Goal: Task Accomplishment & Management: Complete application form

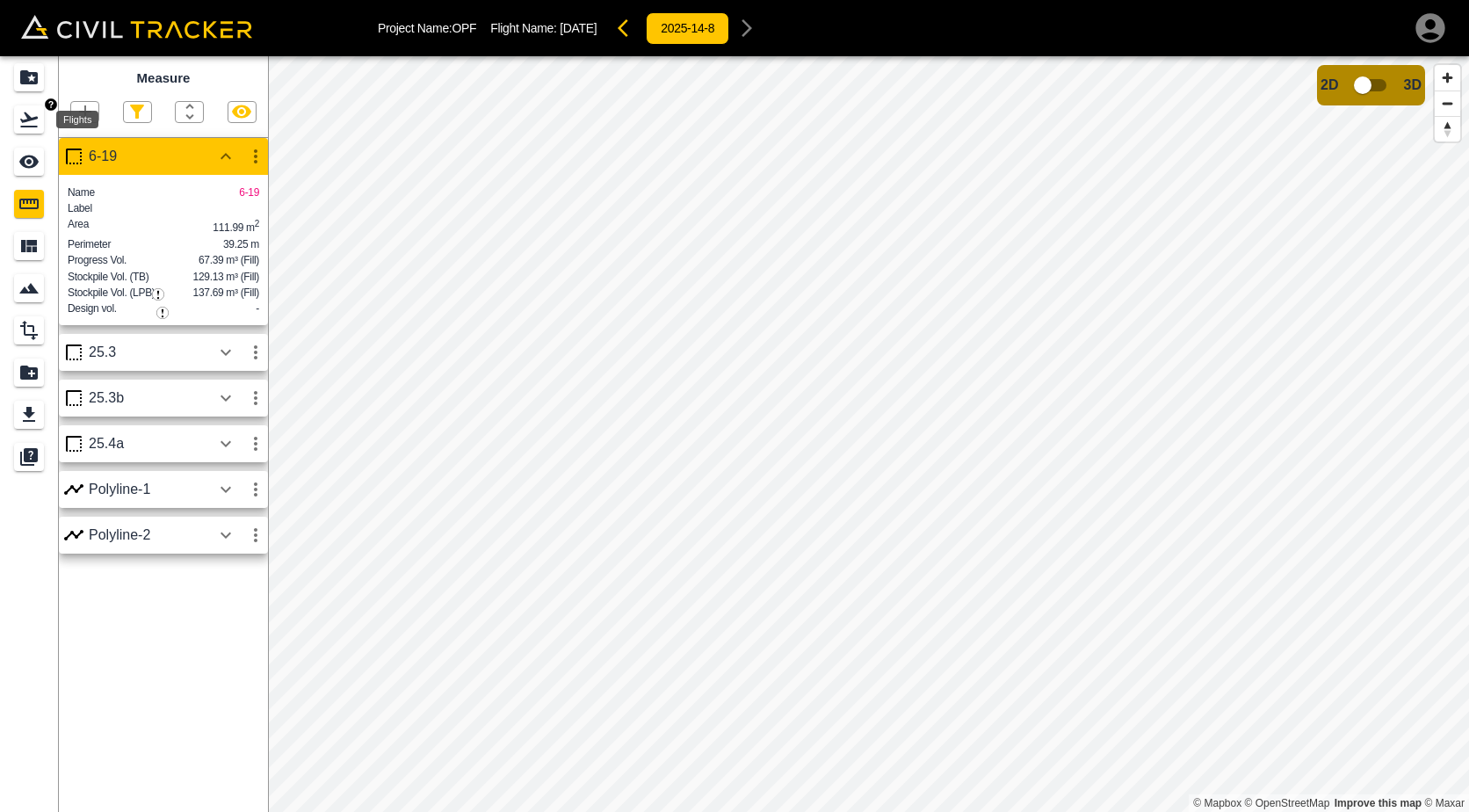
click at [32, 116] on icon "Flights" at bounding box center [29, 119] width 22 height 21
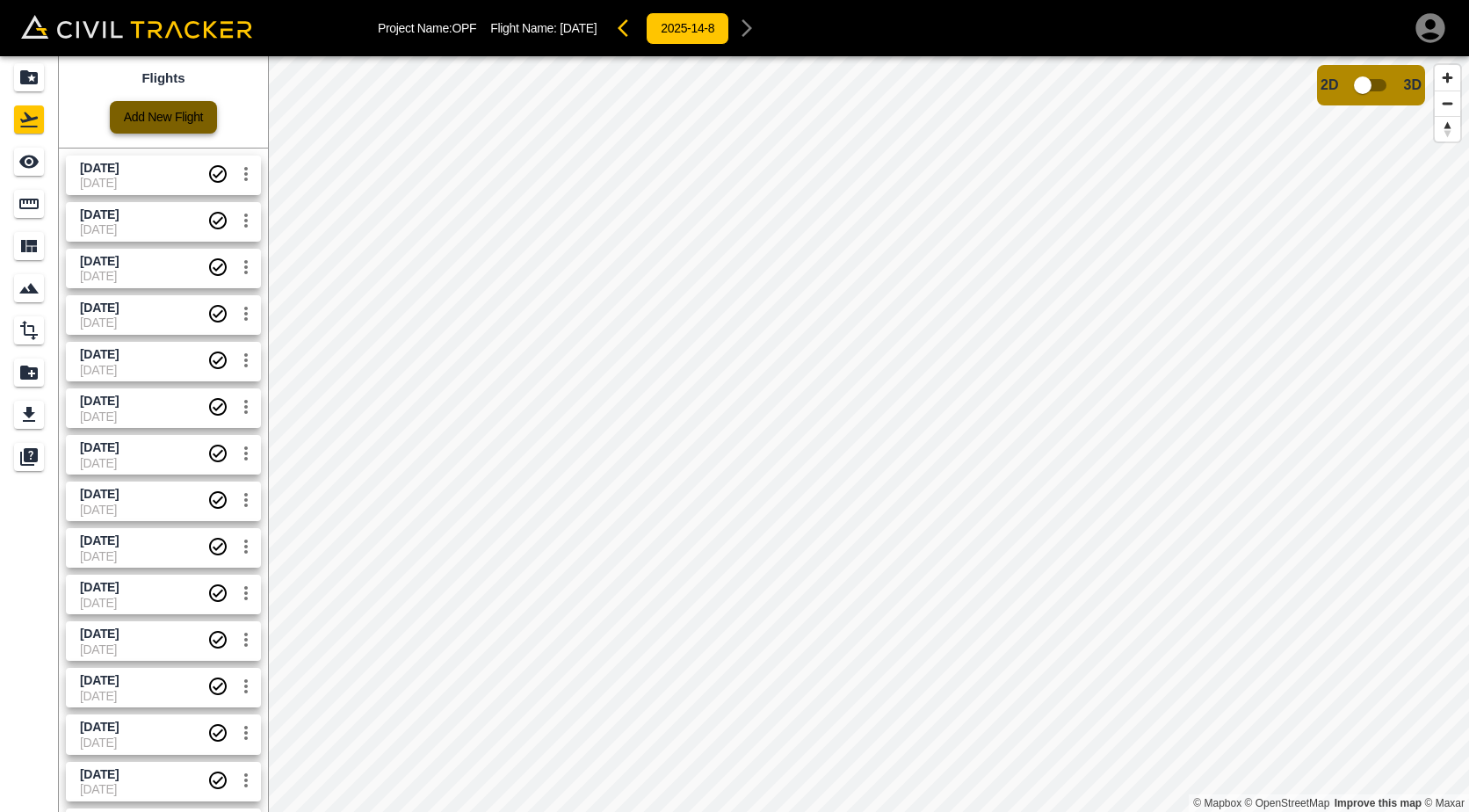
click at [187, 126] on link "Add New Flight" at bounding box center [163, 116] width 108 height 32
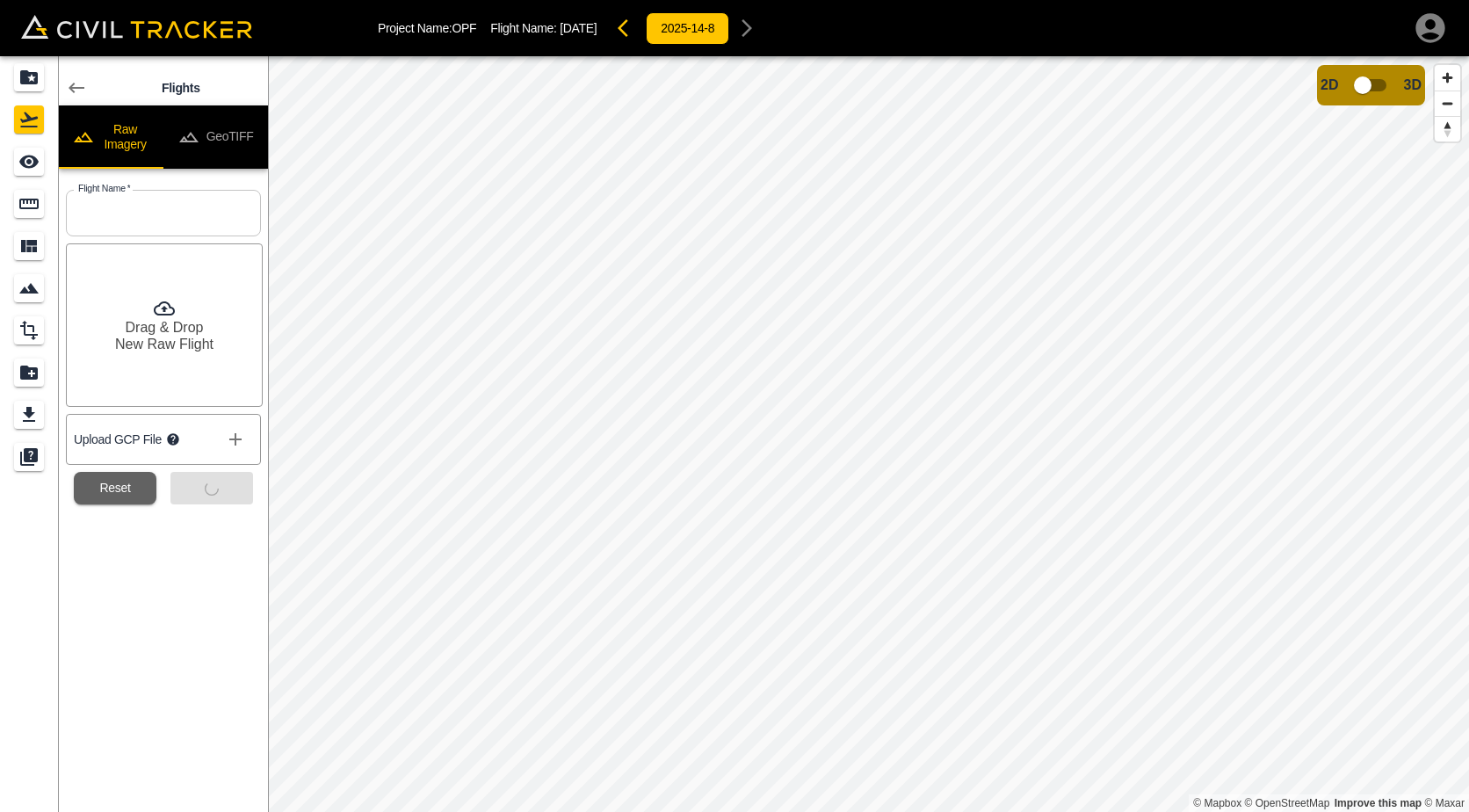
click at [129, 209] on input "text" at bounding box center [163, 213] width 195 height 47
type input "[DATE]"
click at [206, 490] on button "Submit" at bounding box center [211, 488] width 83 height 32
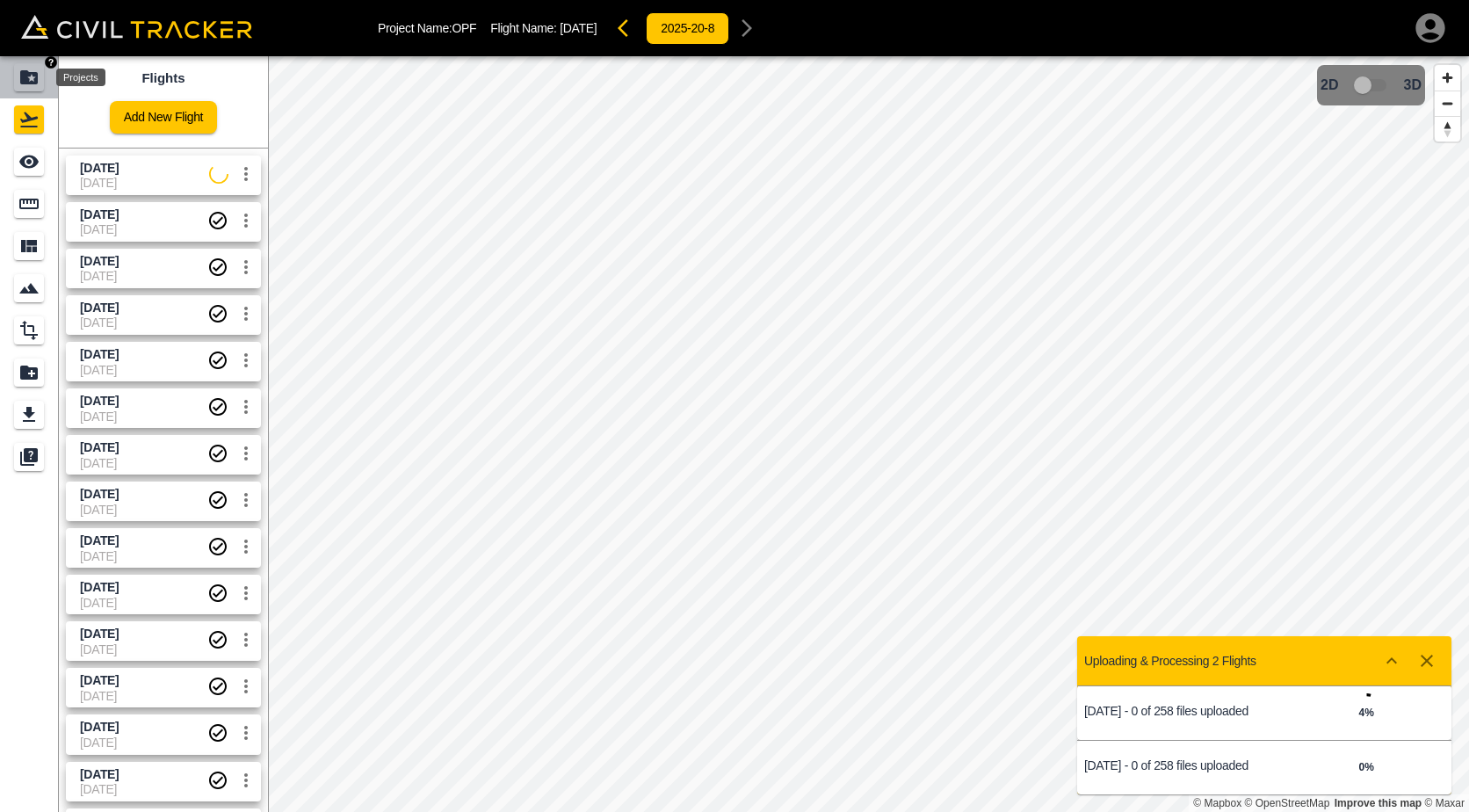
click at [21, 83] on icon "Projects" at bounding box center [29, 77] width 22 height 21
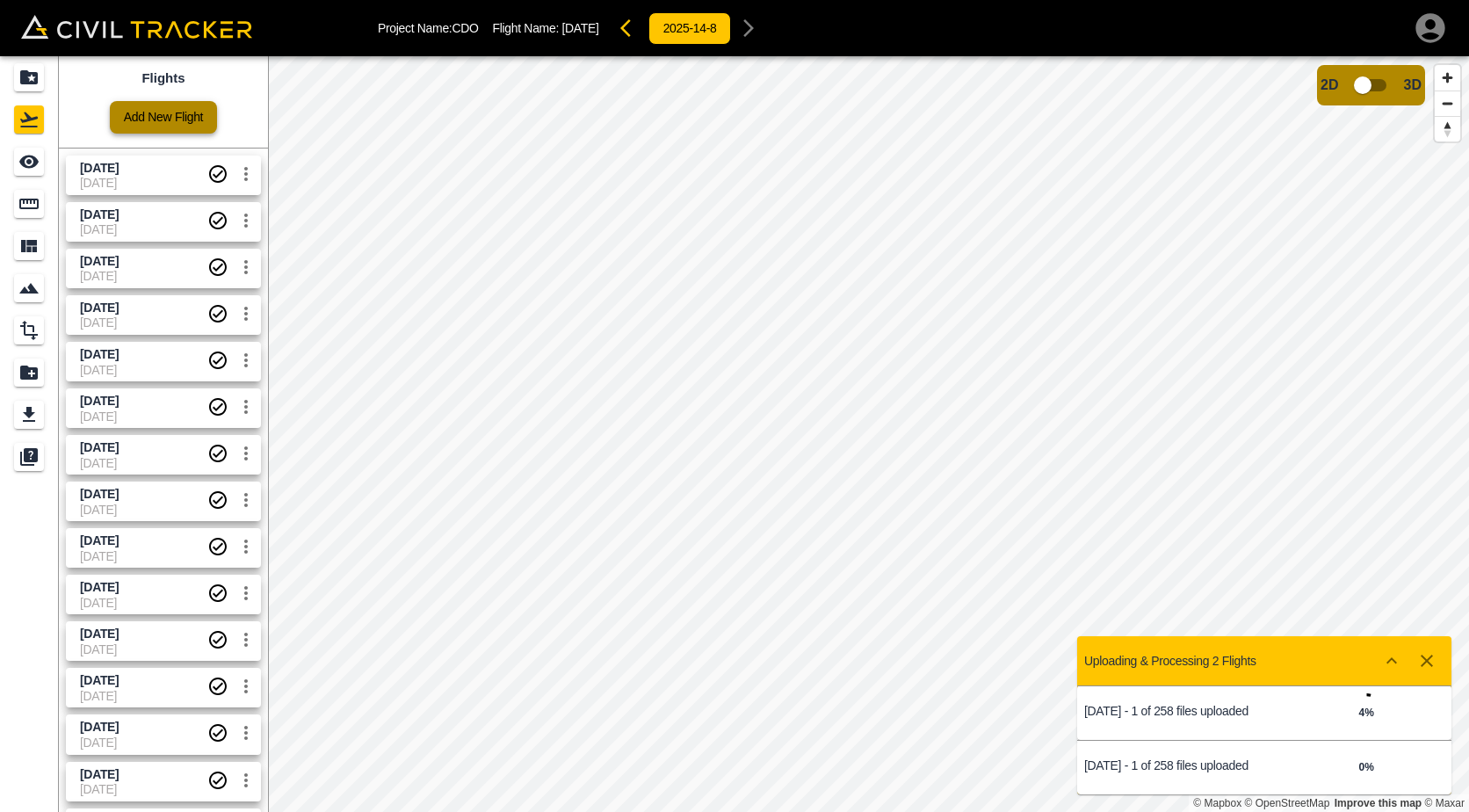
click at [135, 126] on link "Add New Flight" at bounding box center [163, 116] width 108 height 32
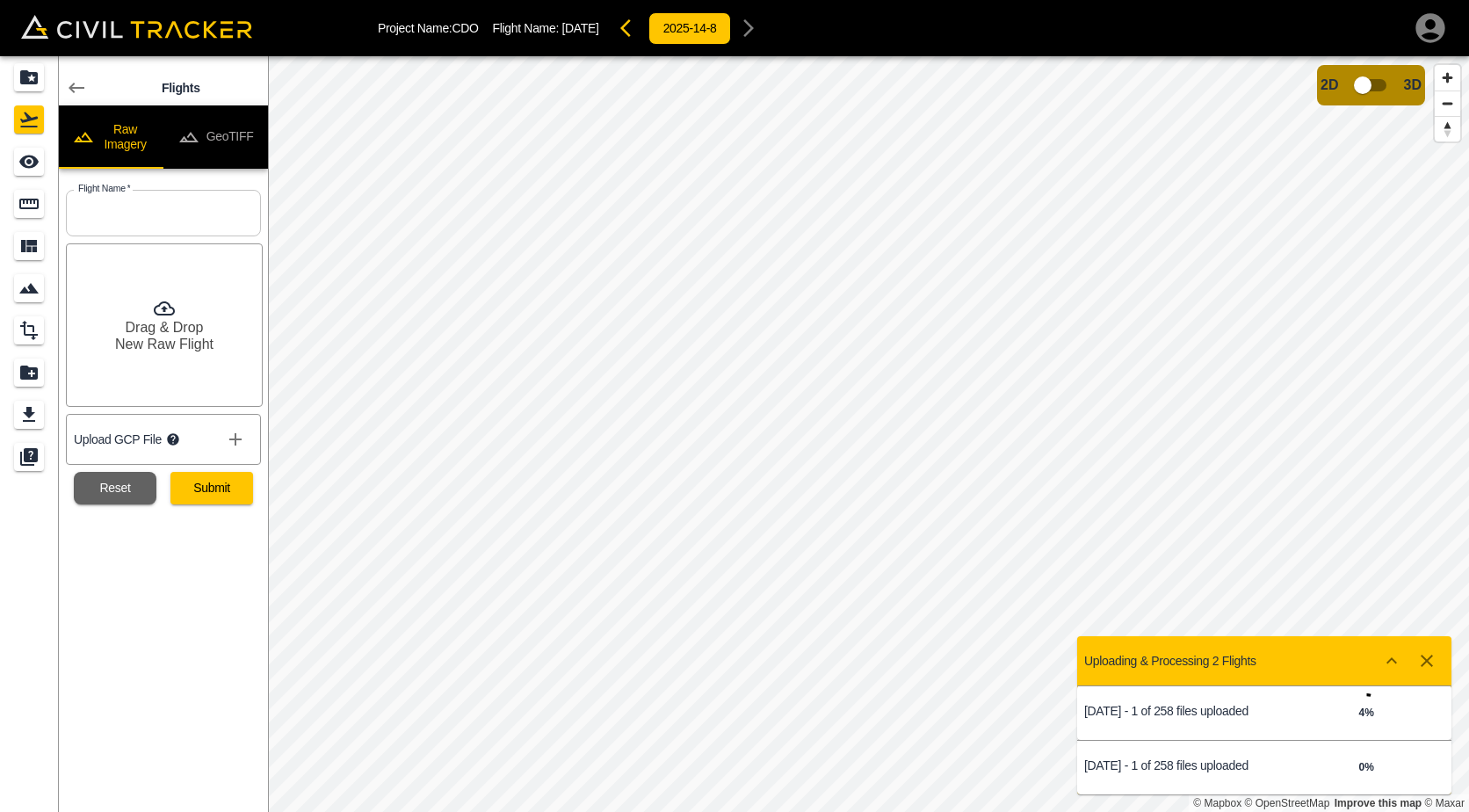
click at [192, 209] on input "text" at bounding box center [163, 213] width 195 height 47
type input "[DATE]"
click at [184, 556] on div "Flights Raw Imagery GeoTIFF Flight Name   * [DATE] Flight Name * Drag & Drop Ne…" at bounding box center [163, 434] width 209 height 755
click at [213, 492] on button "Submit" at bounding box center [211, 488] width 83 height 32
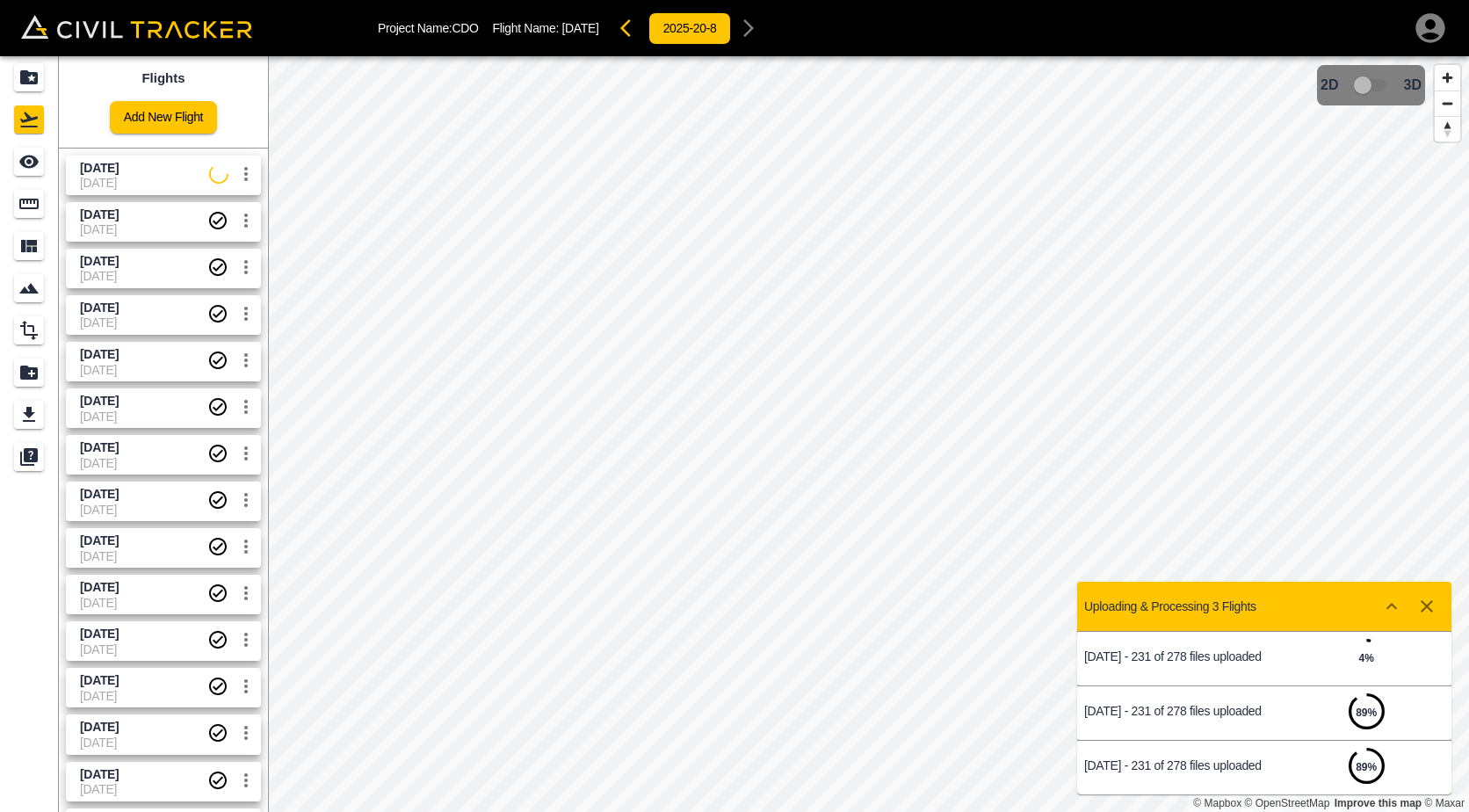
click at [1307, 666] on div "4 %" at bounding box center [1324, 659] width 120 height 39
